Goal: Transaction & Acquisition: Purchase product/service

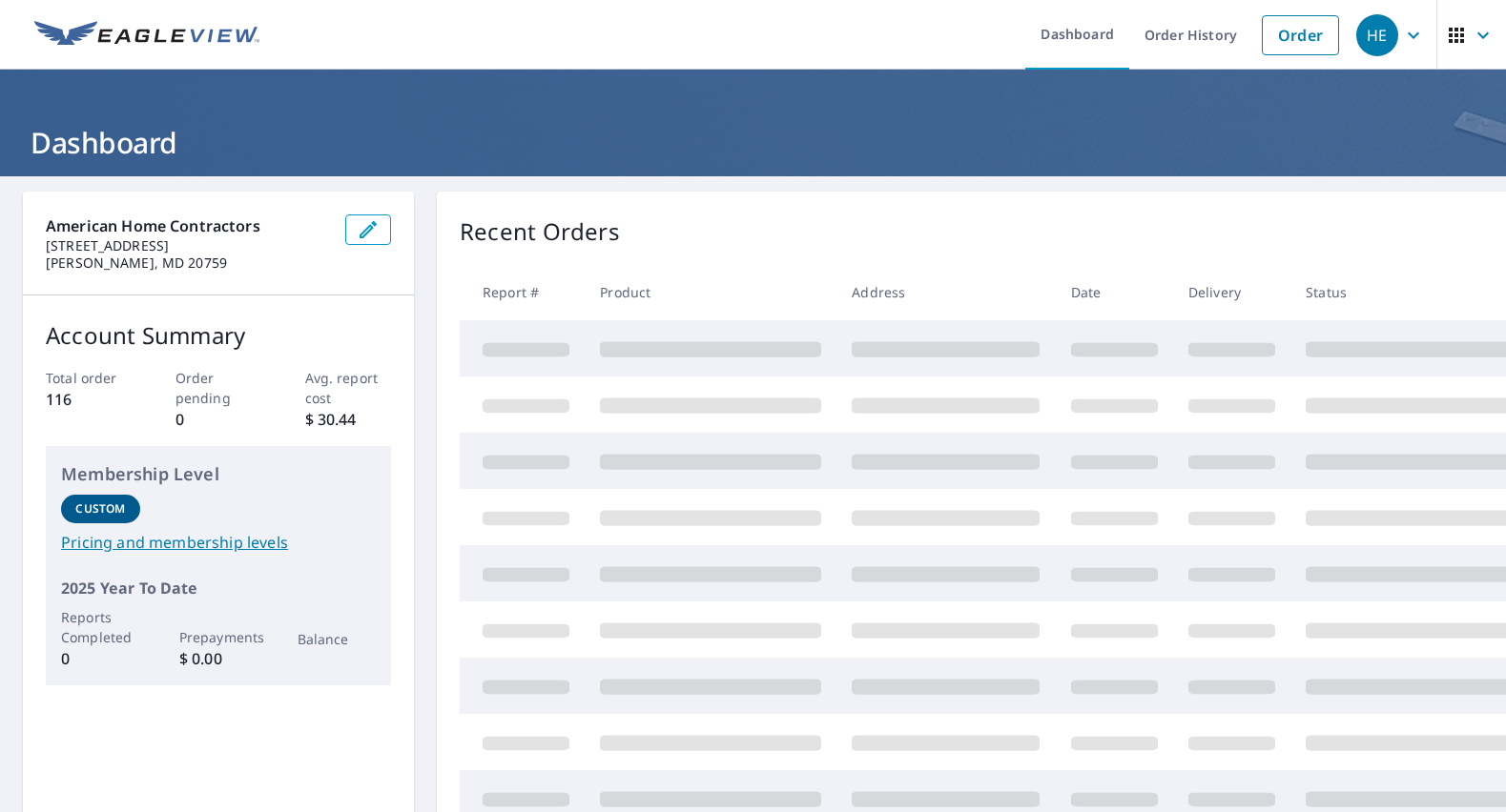
click at [1157, 229] on div "Recent Orders" at bounding box center [1015, 231] width 1113 height 34
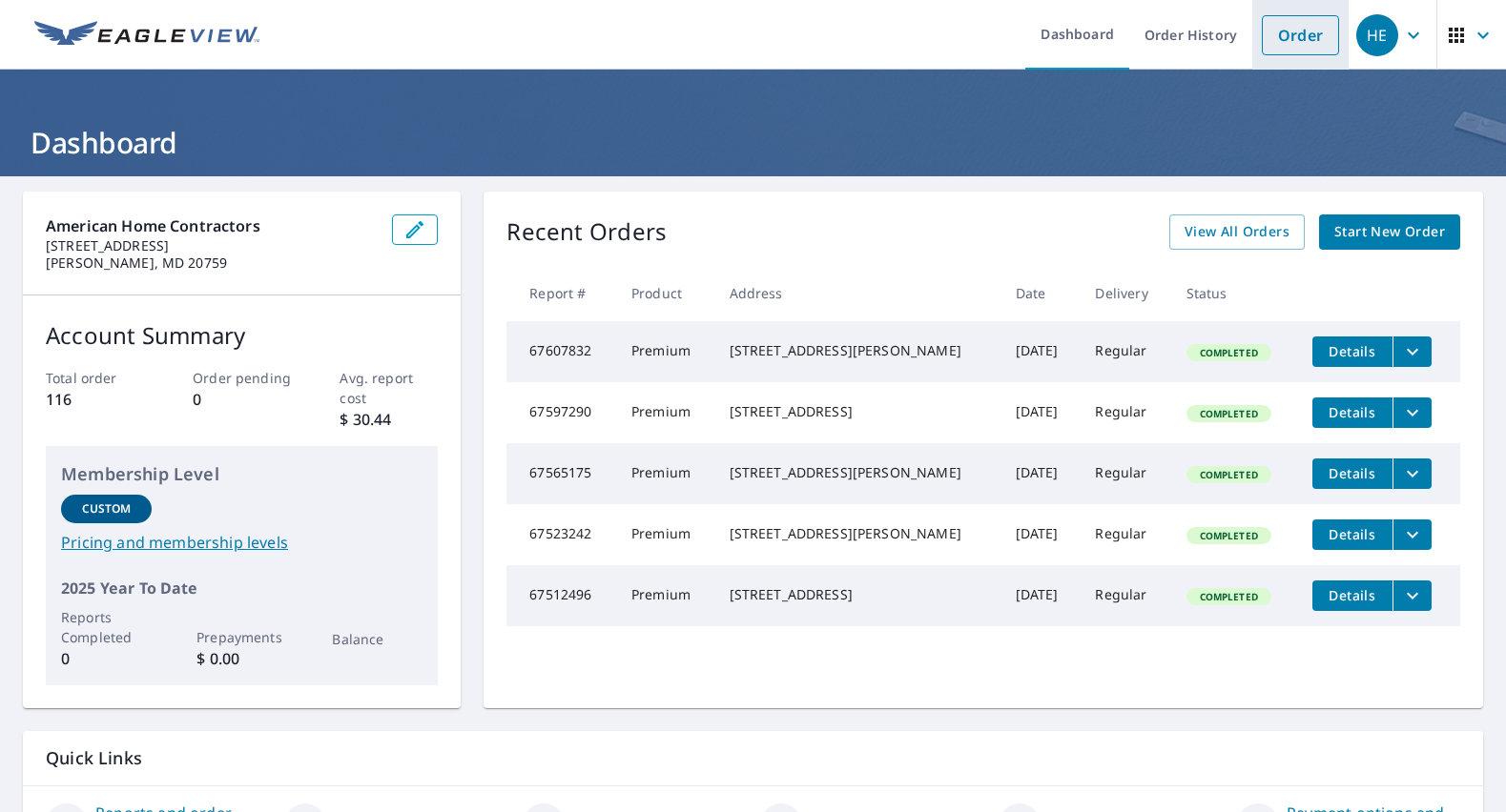
click at [1262, 43] on link "Order" at bounding box center [1300, 35] width 78 height 40
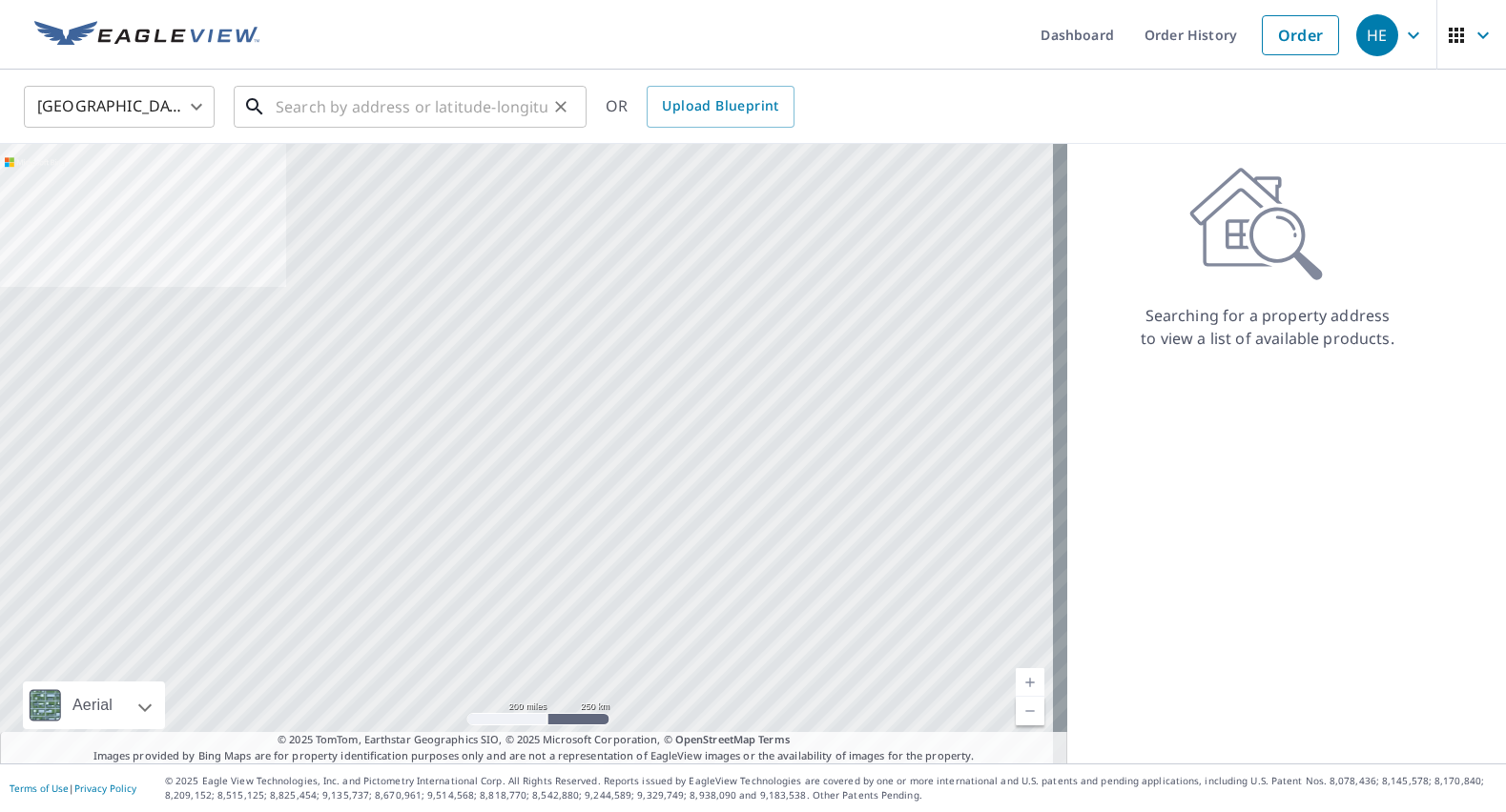
click at [424, 115] on input "text" at bounding box center [411, 107] width 272 height 53
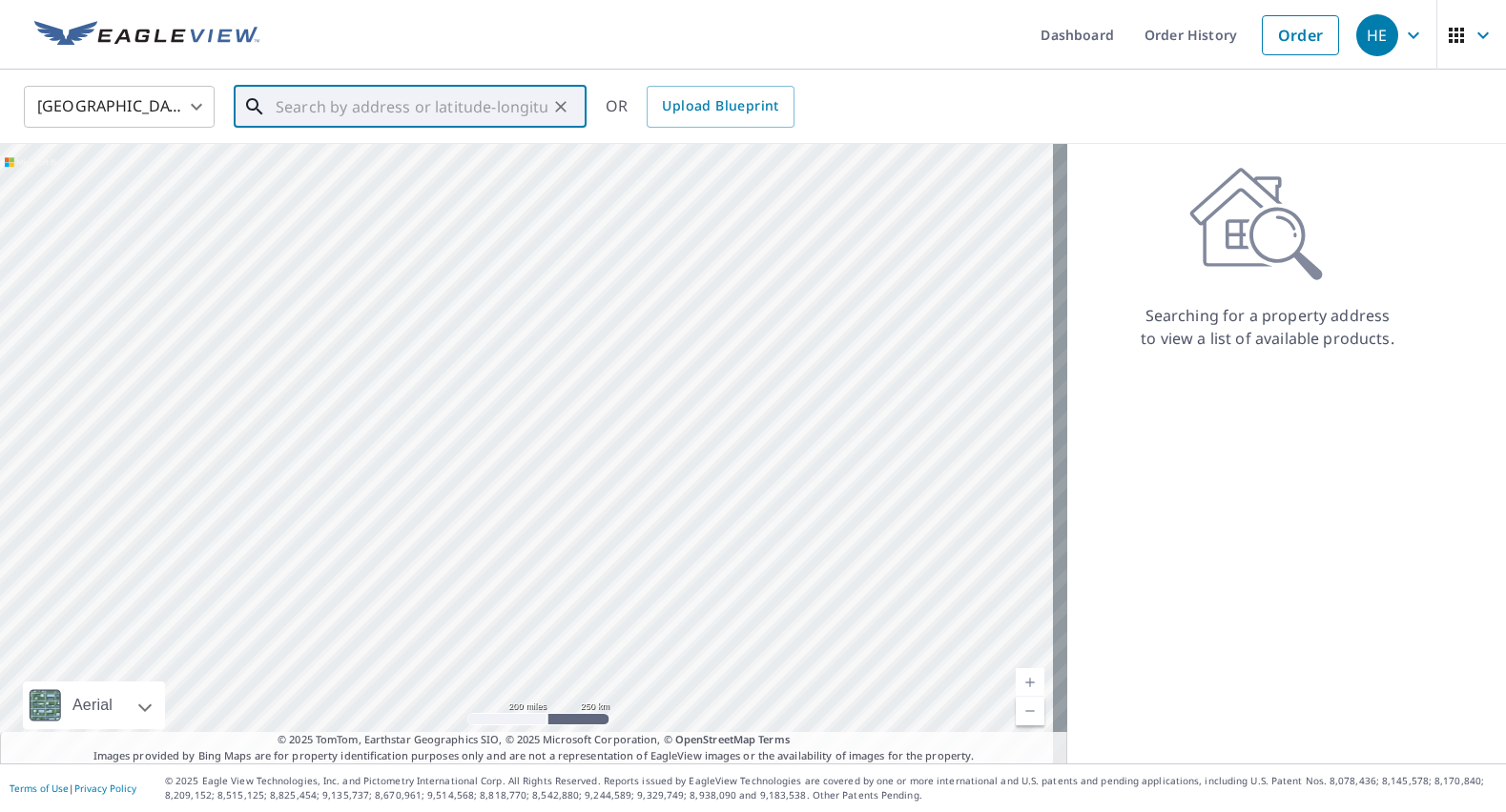
paste input "[STREET_ADDRESS]"
click at [398, 167] on span "[STREET_ADDRESS]" at bounding box center [421, 162] width 299 height 23
type input "[STREET_ADDRESS][PERSON_NAME]"
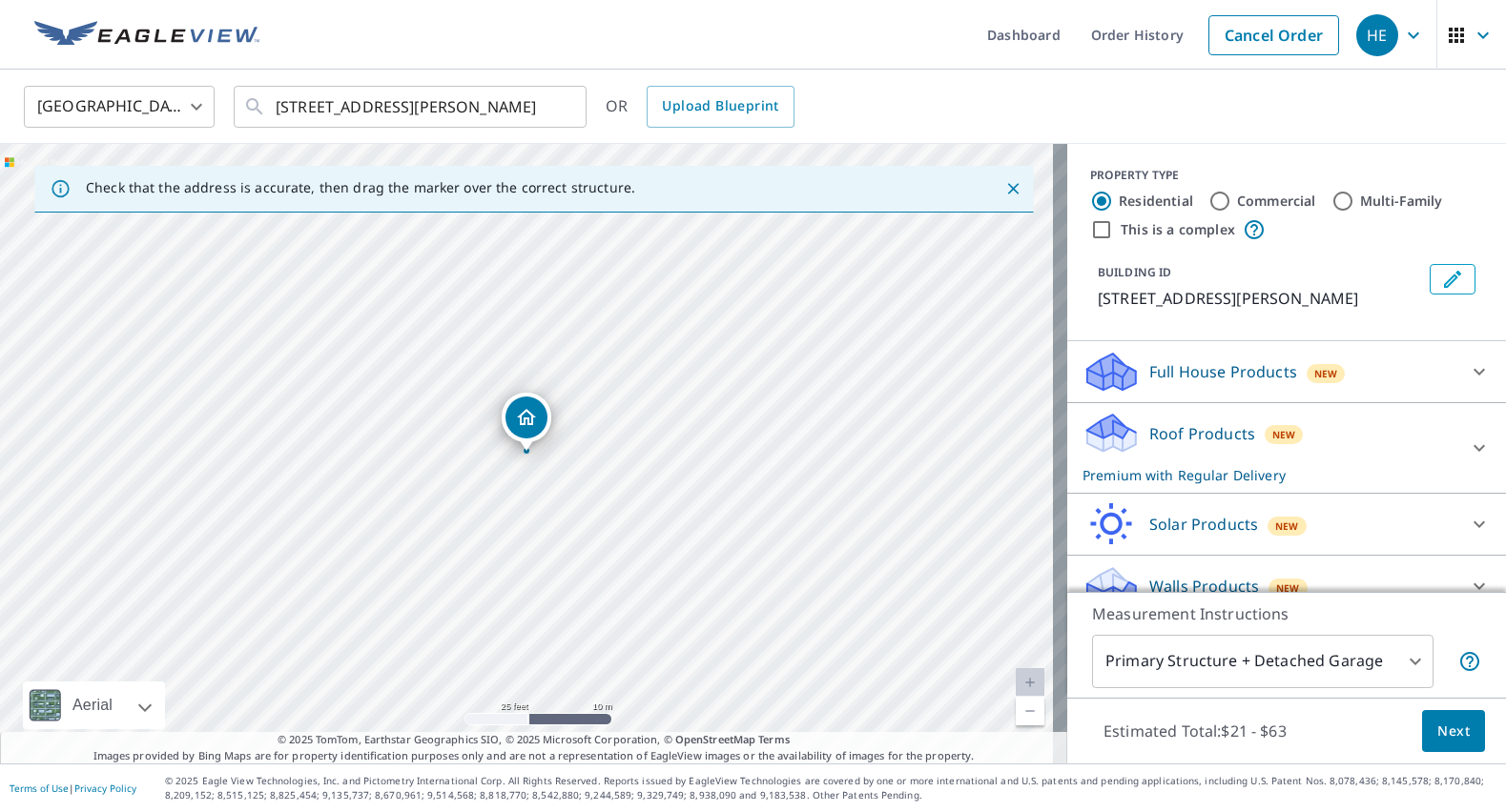
click at [1346, 434] on div "Roof Products New Premium with Regular Delivery" at bounding box center [1269, 448] width 374 height 75
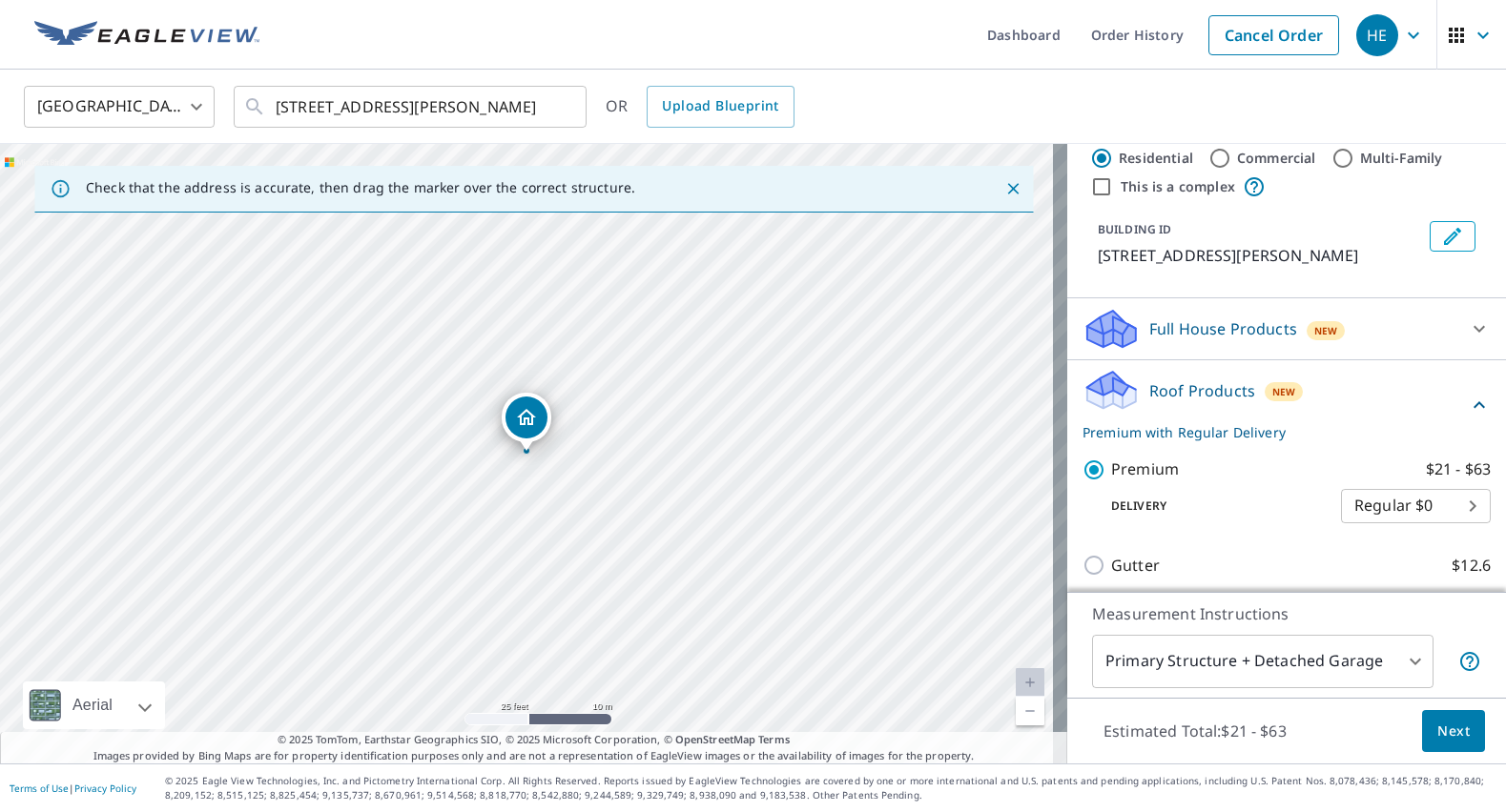
scroll to position [64, 0]
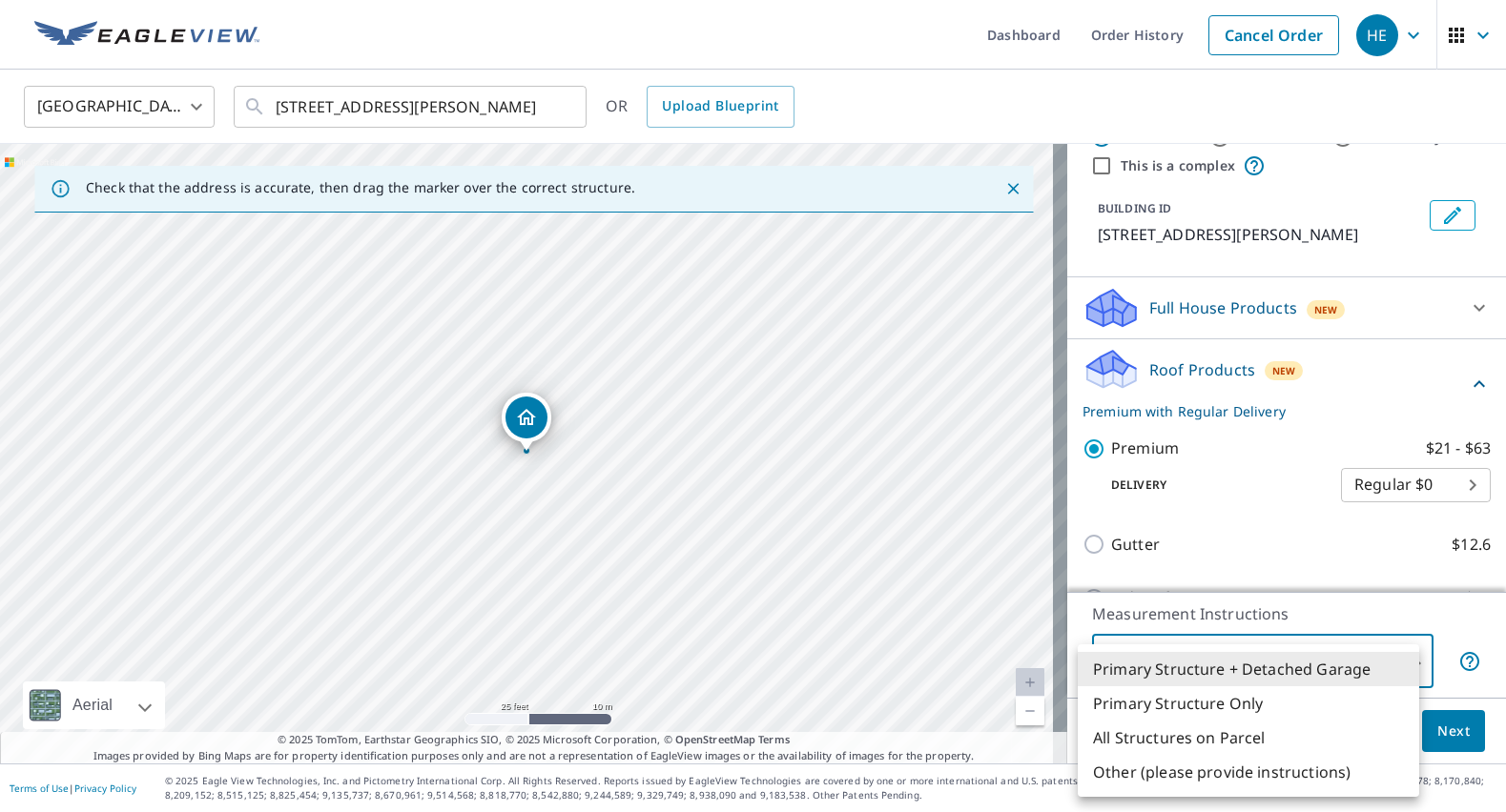
click at [1270, 672] on body "HE HE Dashboard Order History Cancel Order HE United States [GEOGRAPHIC_DATA] ​…" at bounding box center [753, 406] width 1506 height 812
click at [1241, 702] on li "Primary Structure Only" at bounding box center [1248, 703] width 341 height 34
type input "2"
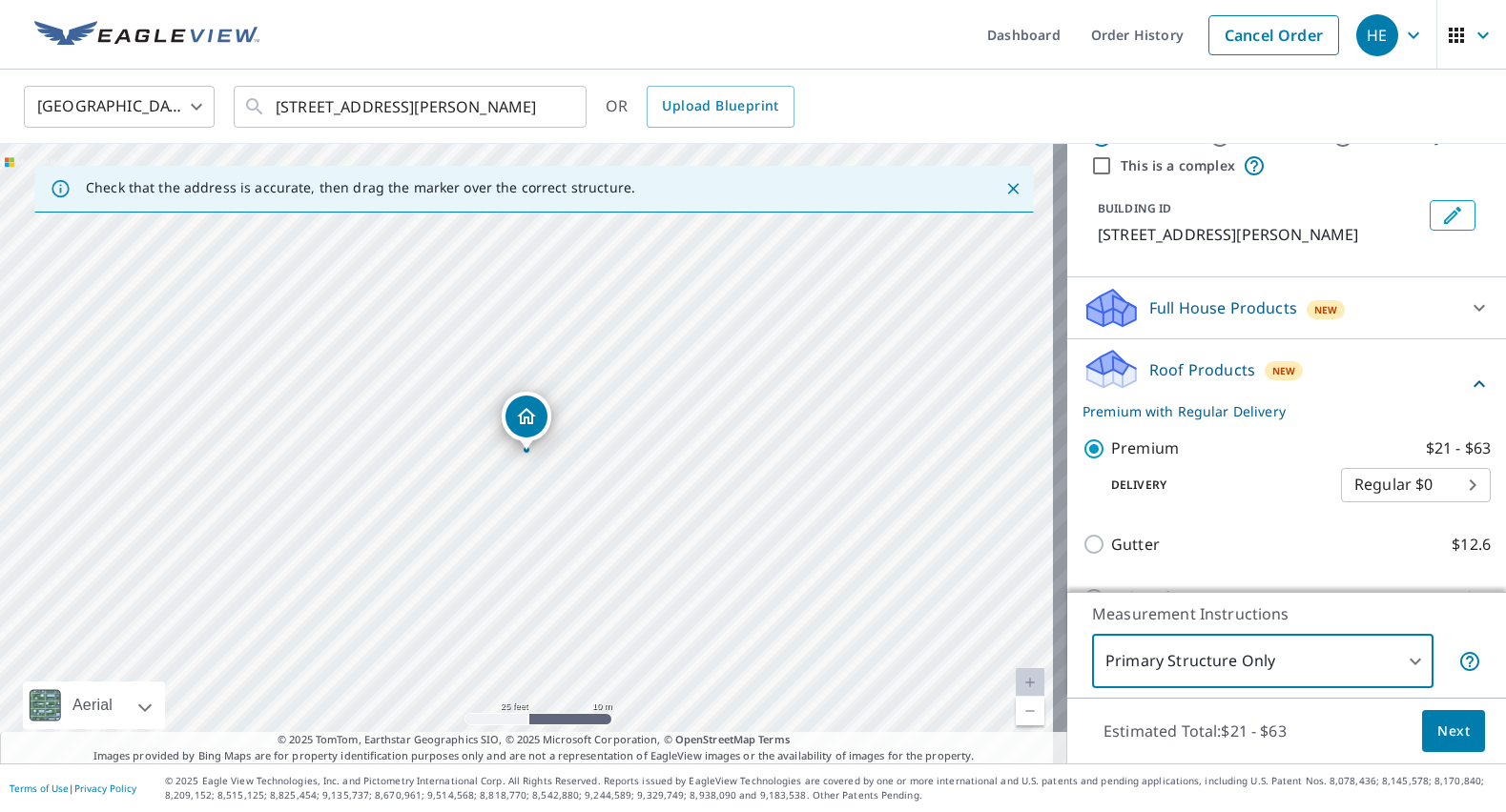
click at [1445, 738] on span "Next" at bounding box center [1453, 732] width 32 height 24
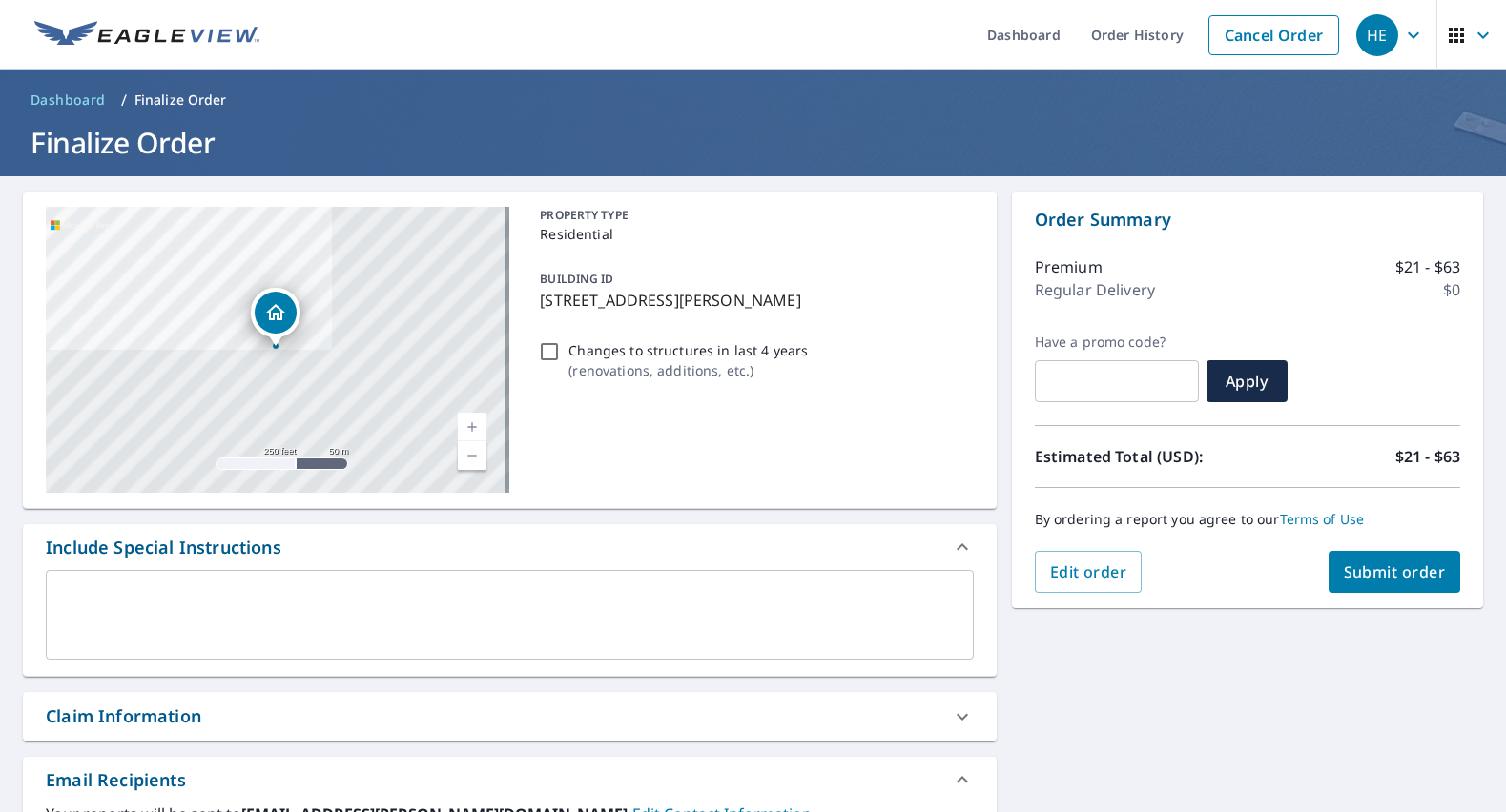
click at [1385, 576] on span "Submit order" at bounding box center [1394, 571] width 102 height 21
checkbox input "true"
